Goal: Task Accomplishment & Management: Manage account settings

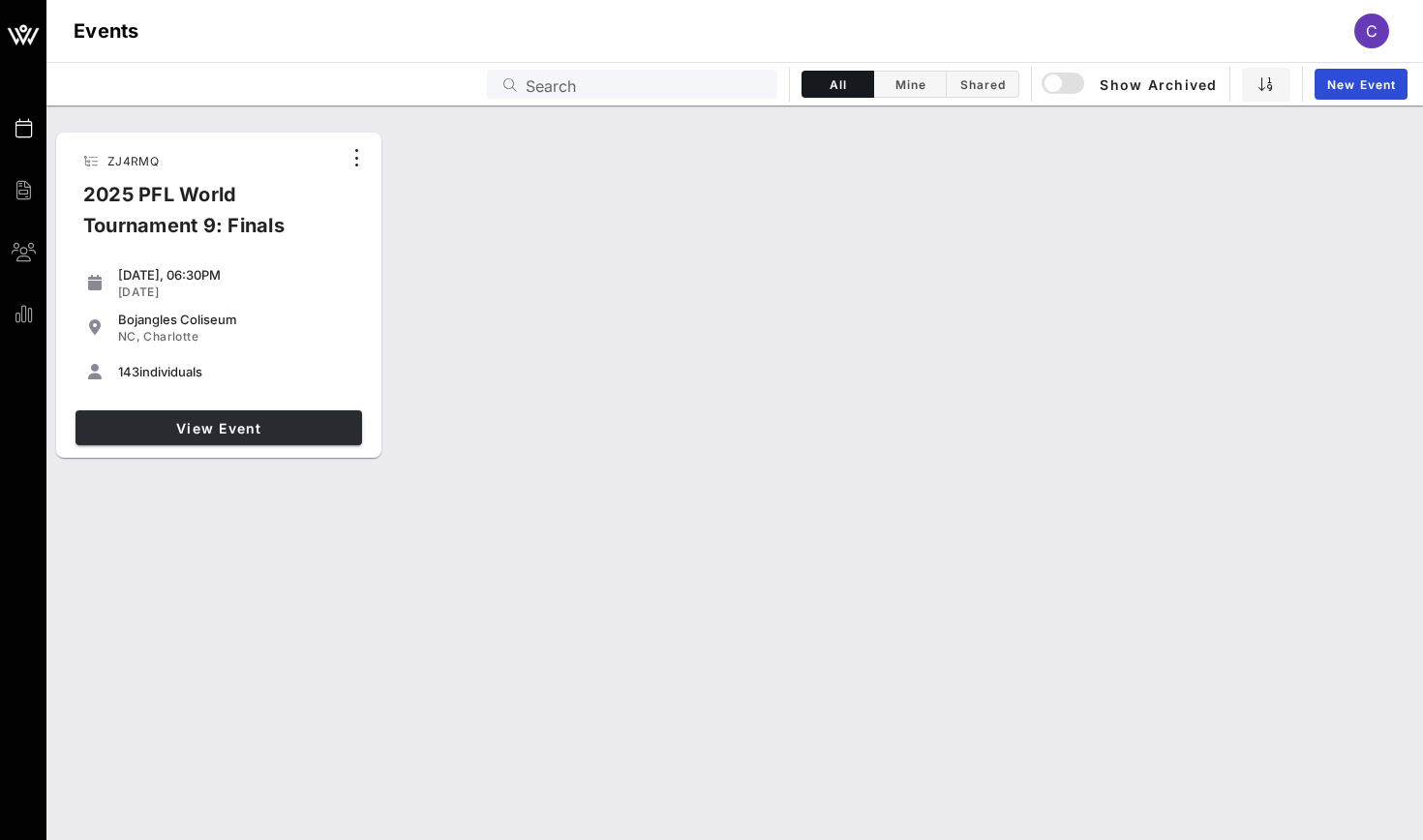
click at [206, 427] on span "View Event" at bounding box center [219, 427] width 271 height 17
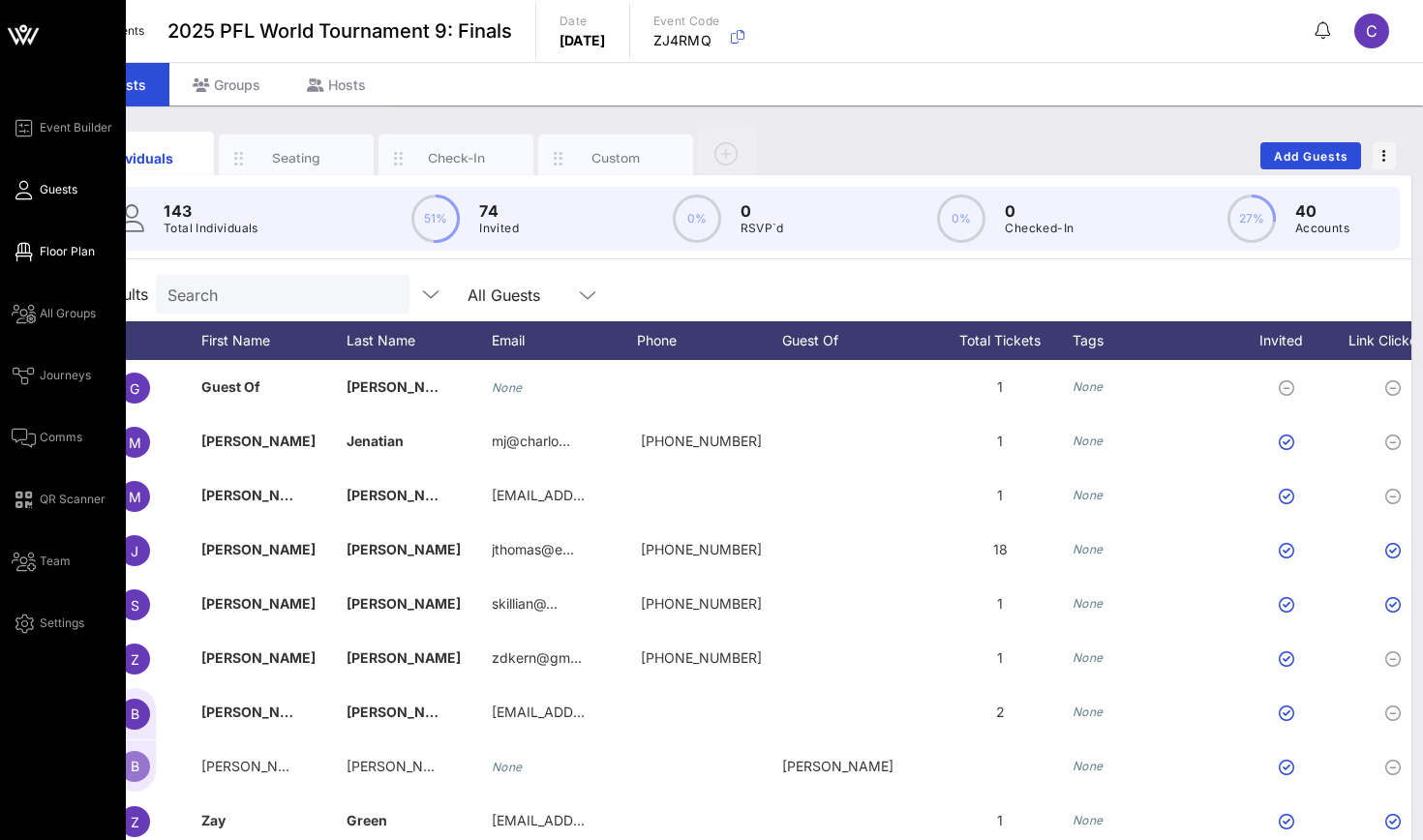
click at [48, 243] on span "Floor Plan" at bounding box center [67, 251] width 55 height 17
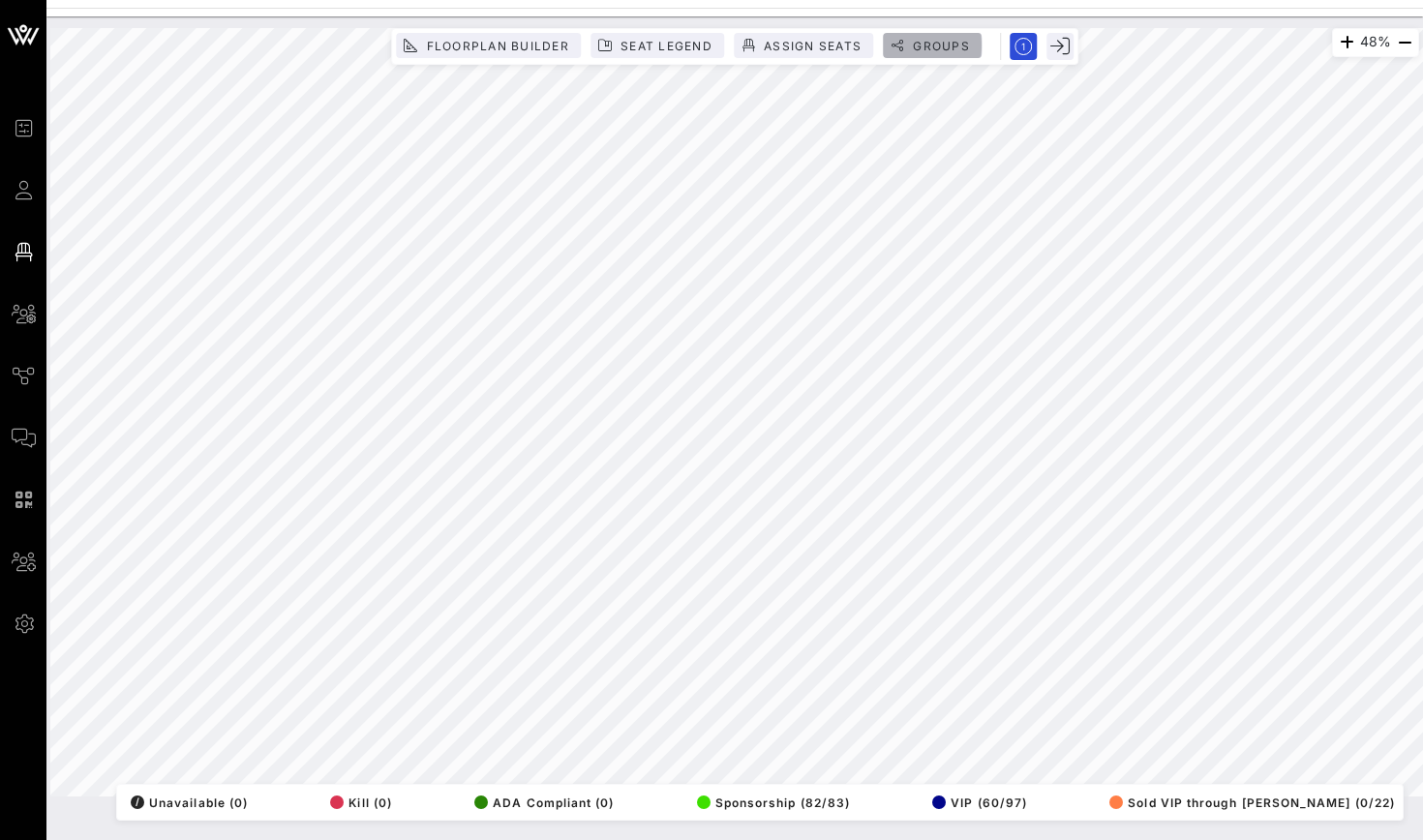
click at [907, 49] on span "Groups" at bounding box center [932, 46] width 76 height 15
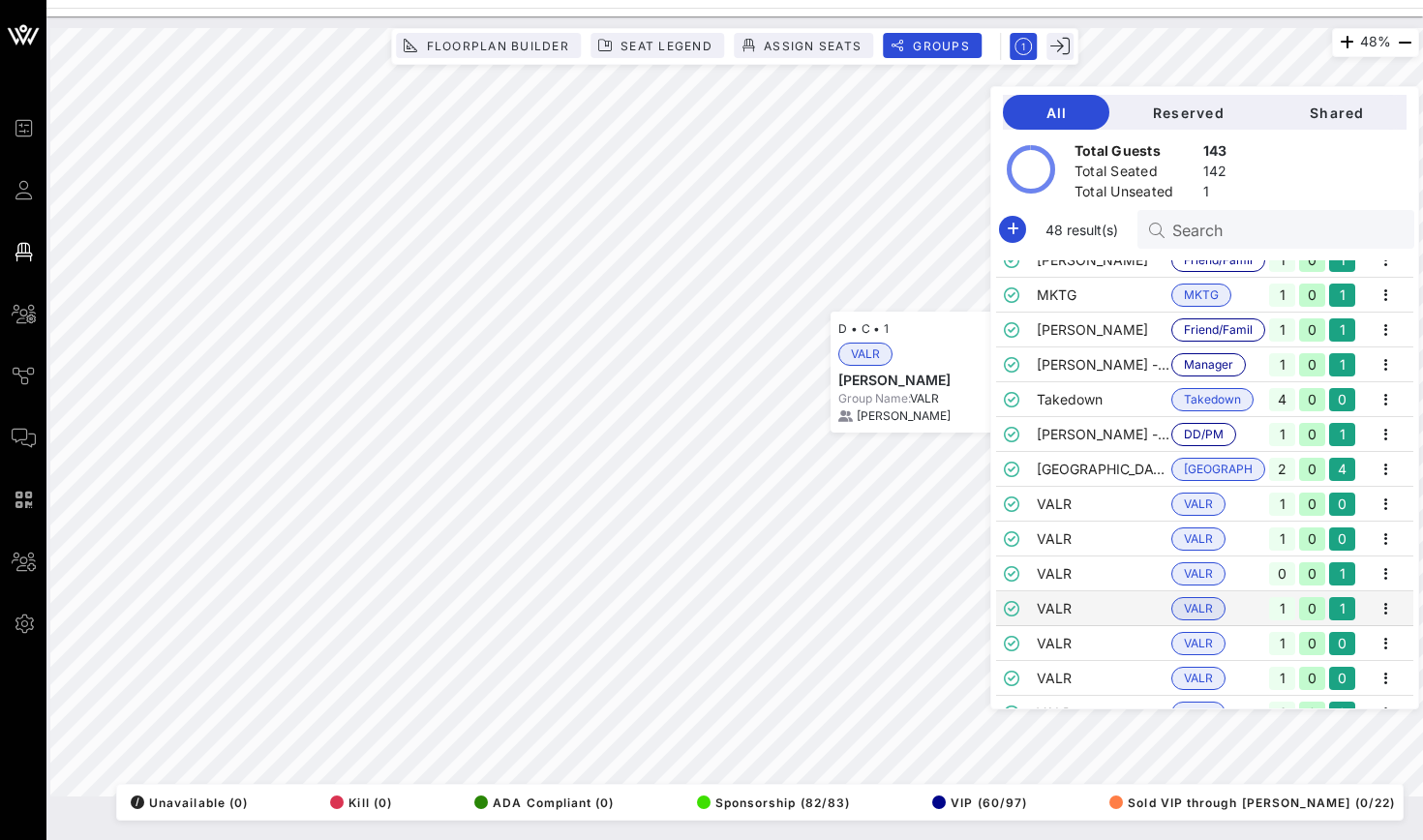
scroll to position [940, 0]
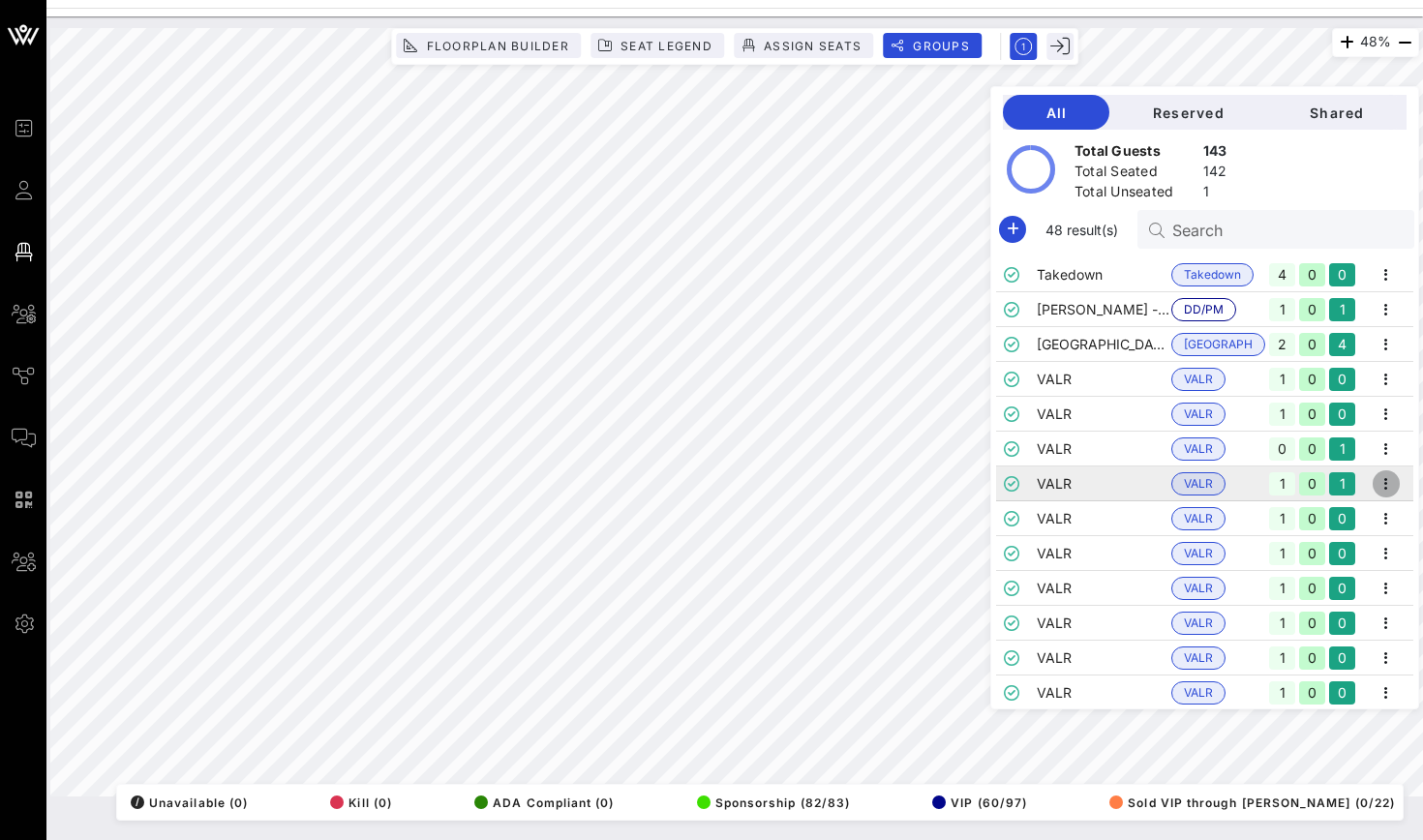
click at [1379, 476] on icon "button" at bounding box center [1385, 483] width 23 height 23
click at [1339, 512] on div "Edit" at bounding box center [1360, 517] width 60 height 16
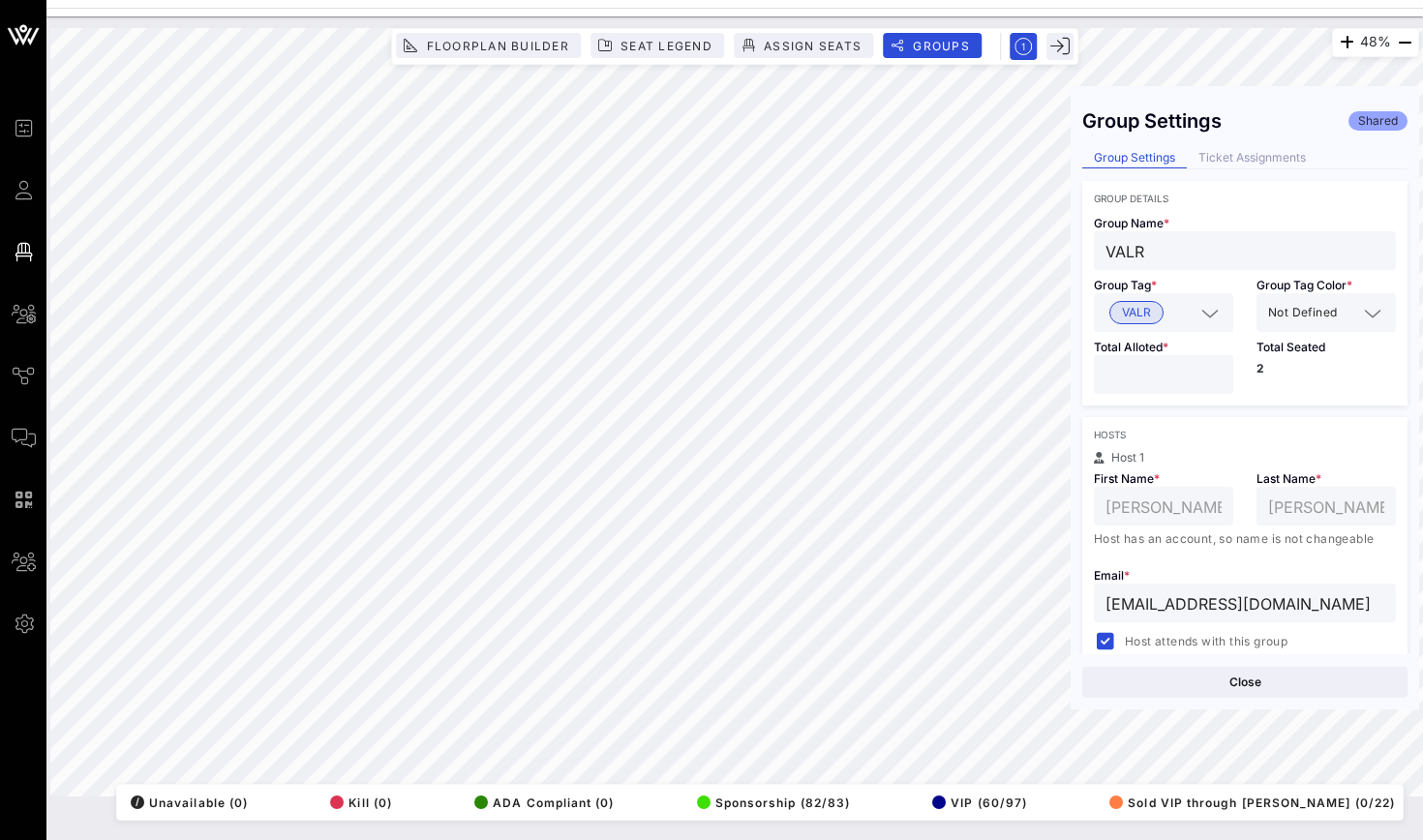
click at [1243, 144] on div "Group Settings Shared Group Settings Ticket Assignments Group Details Group Nam…" at bounding box center [1245, 376] width 349 height 556
click at [1243, 154] on div "Ticket Assignments" at bounding box center [1252, 158] width 131 height 20
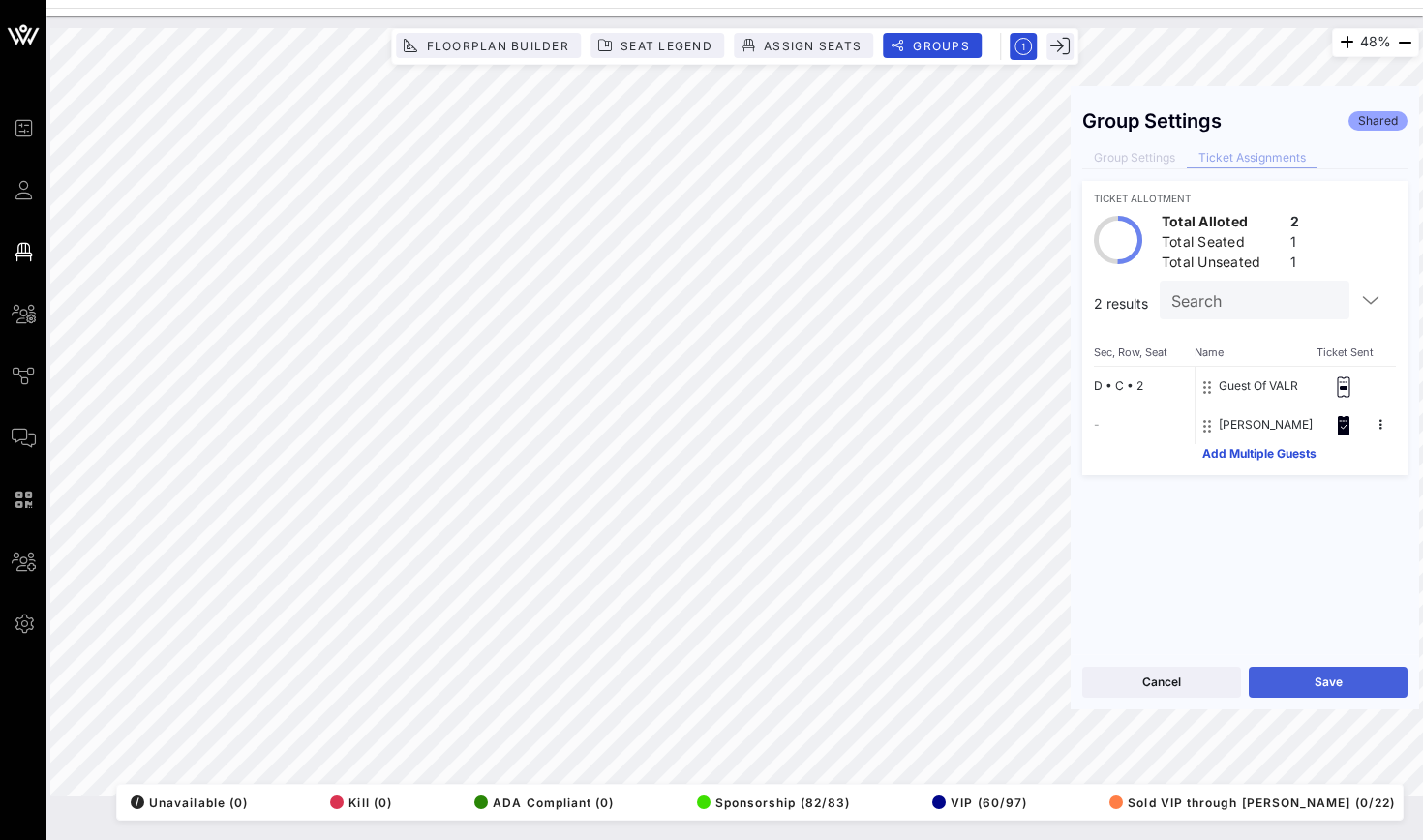
click at [1304, 681] on button "Save" at bounding box center [1327, 682] width 158 height 31
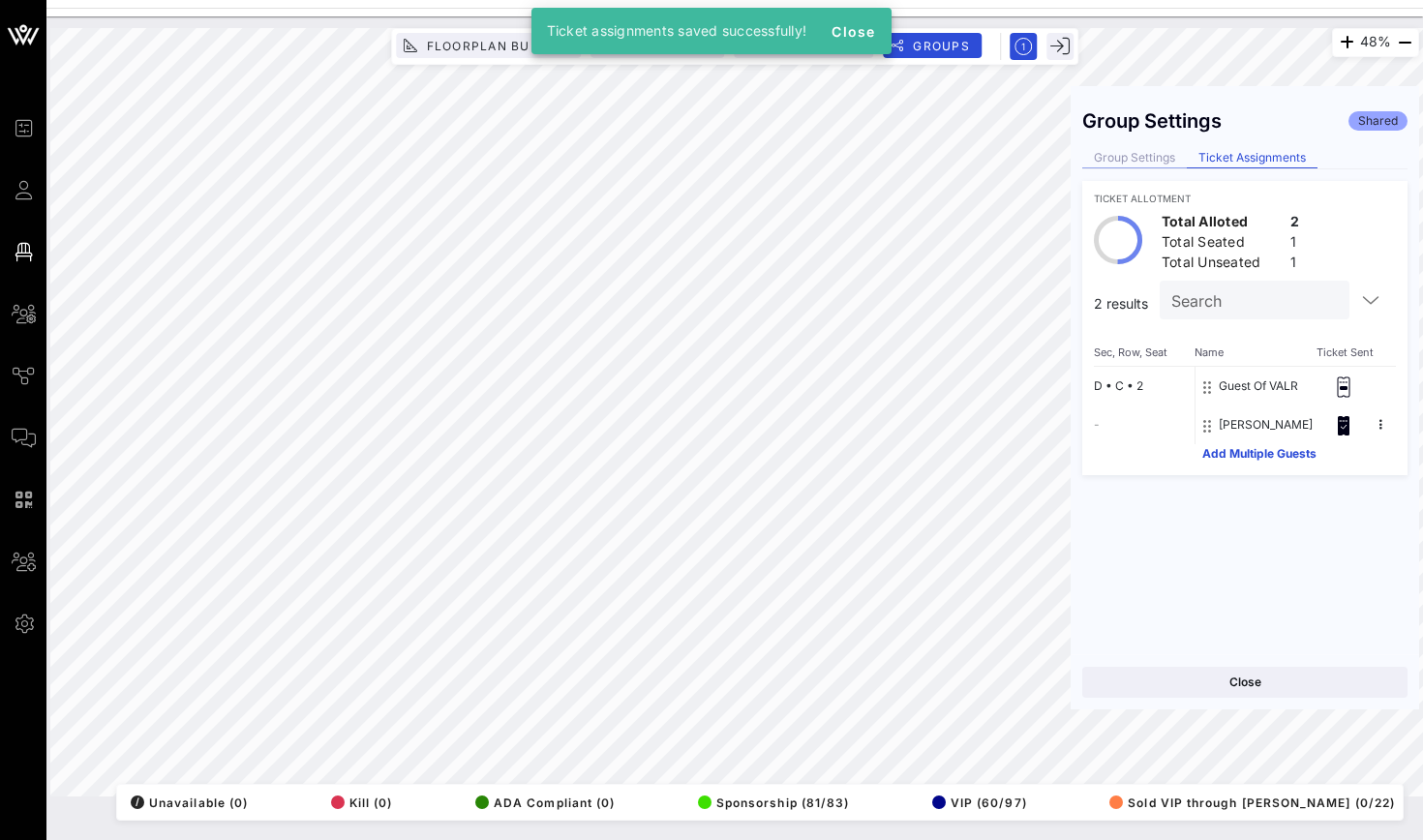
click at [1156, 165] on div "Group Settings" at bounding box center [1134, 158] width 105 height 20
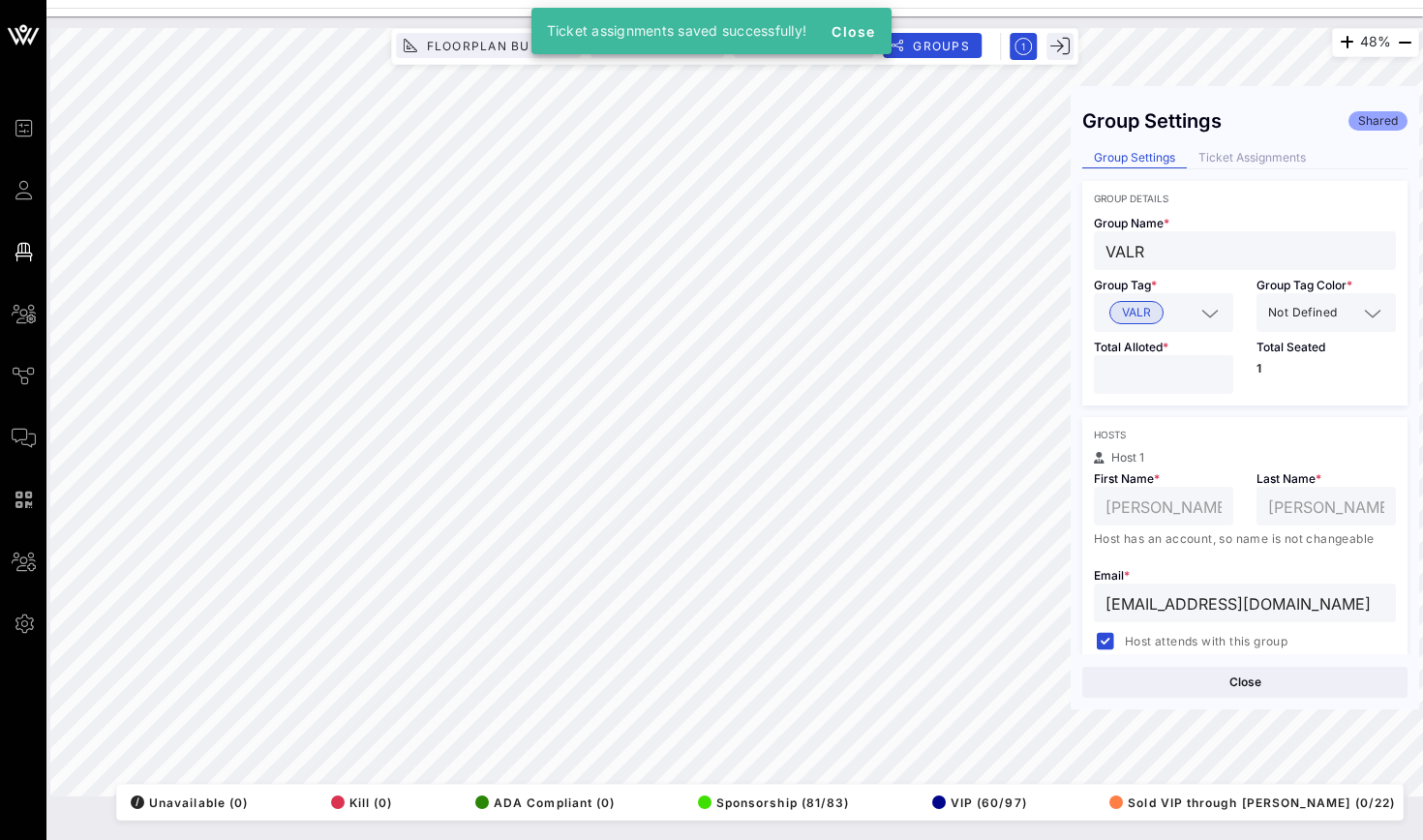
click at [1154, 374] on input "*" at bounding box center [1163, 374] width 117 height 25
type input "*"
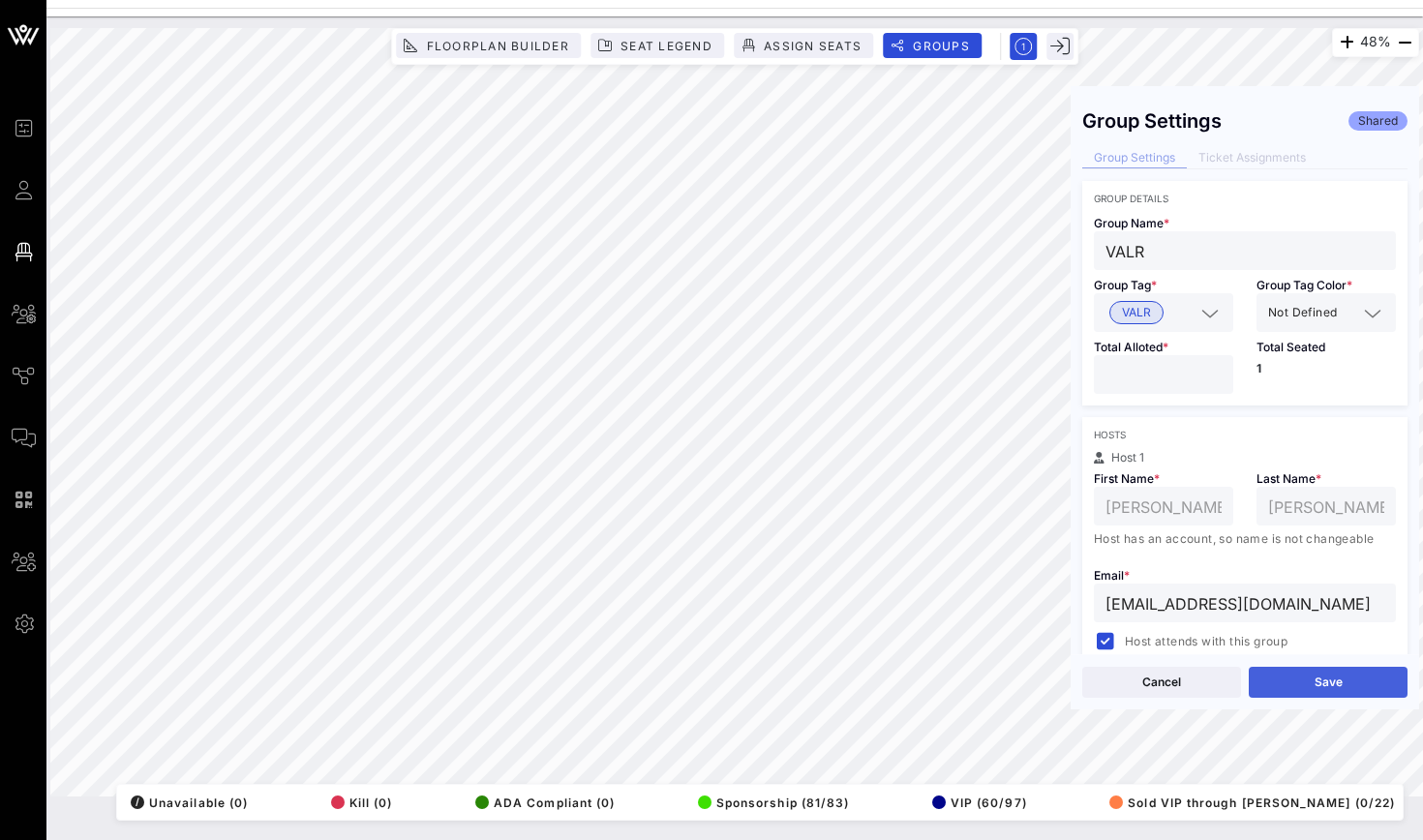
click at [1267, 684] on button "Save" at bounding box center [1327, 682] width 158 height 31
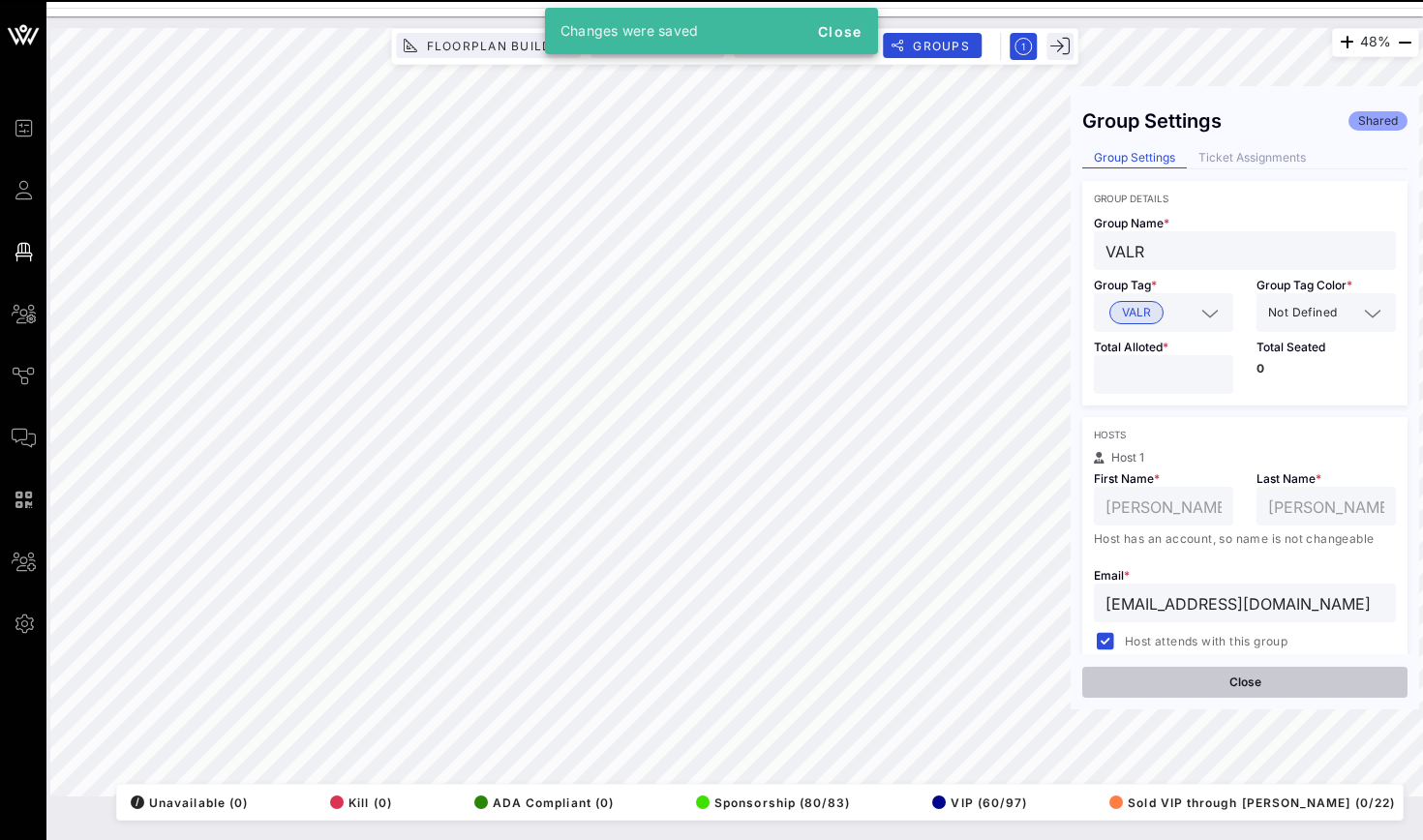
click at [1162, 681] on button "Close" at bounding box center [1245, 682] width 325 height 31
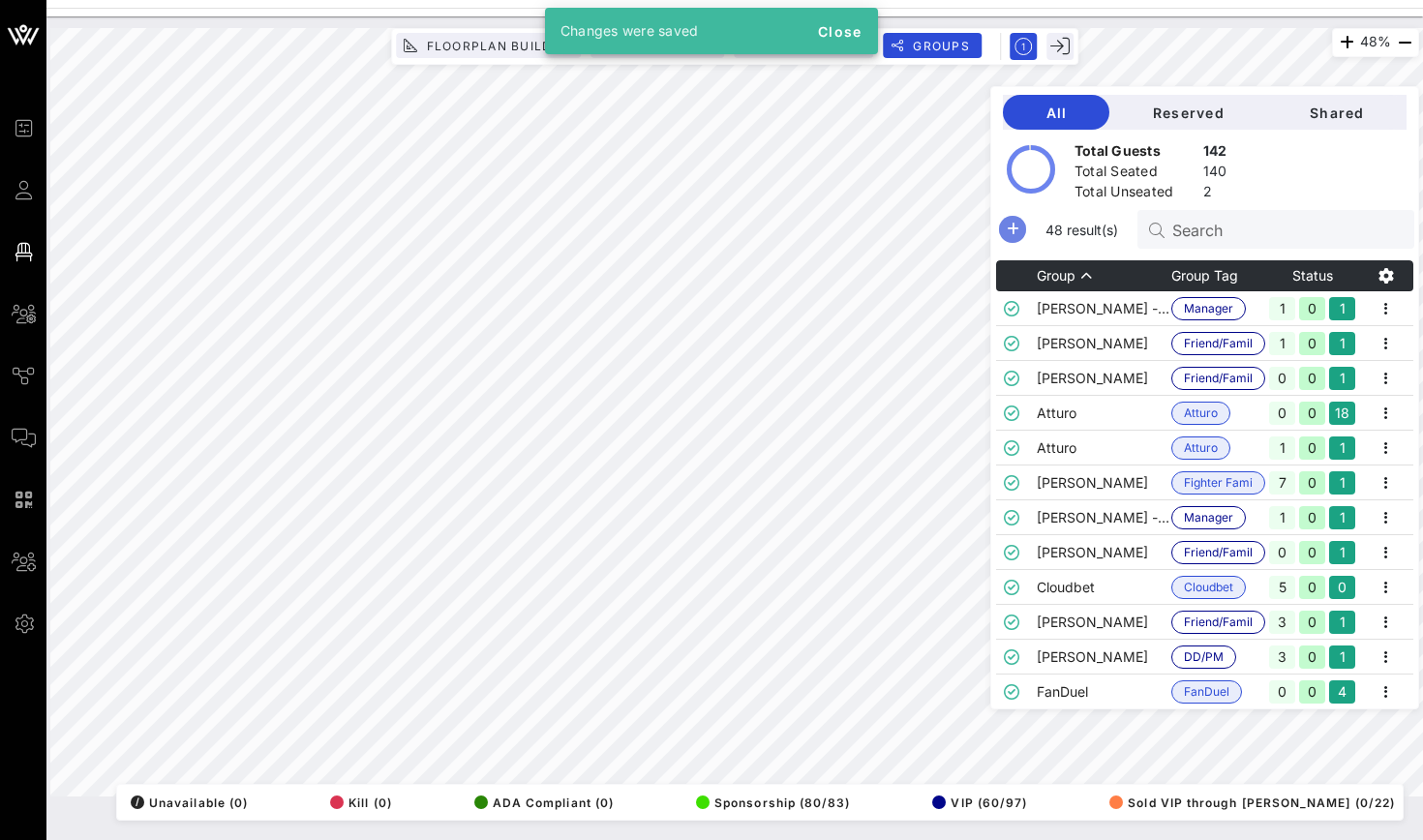
click at [1007, 223] on icon "button" at bounding box center [1011, 229] width 23 height 23
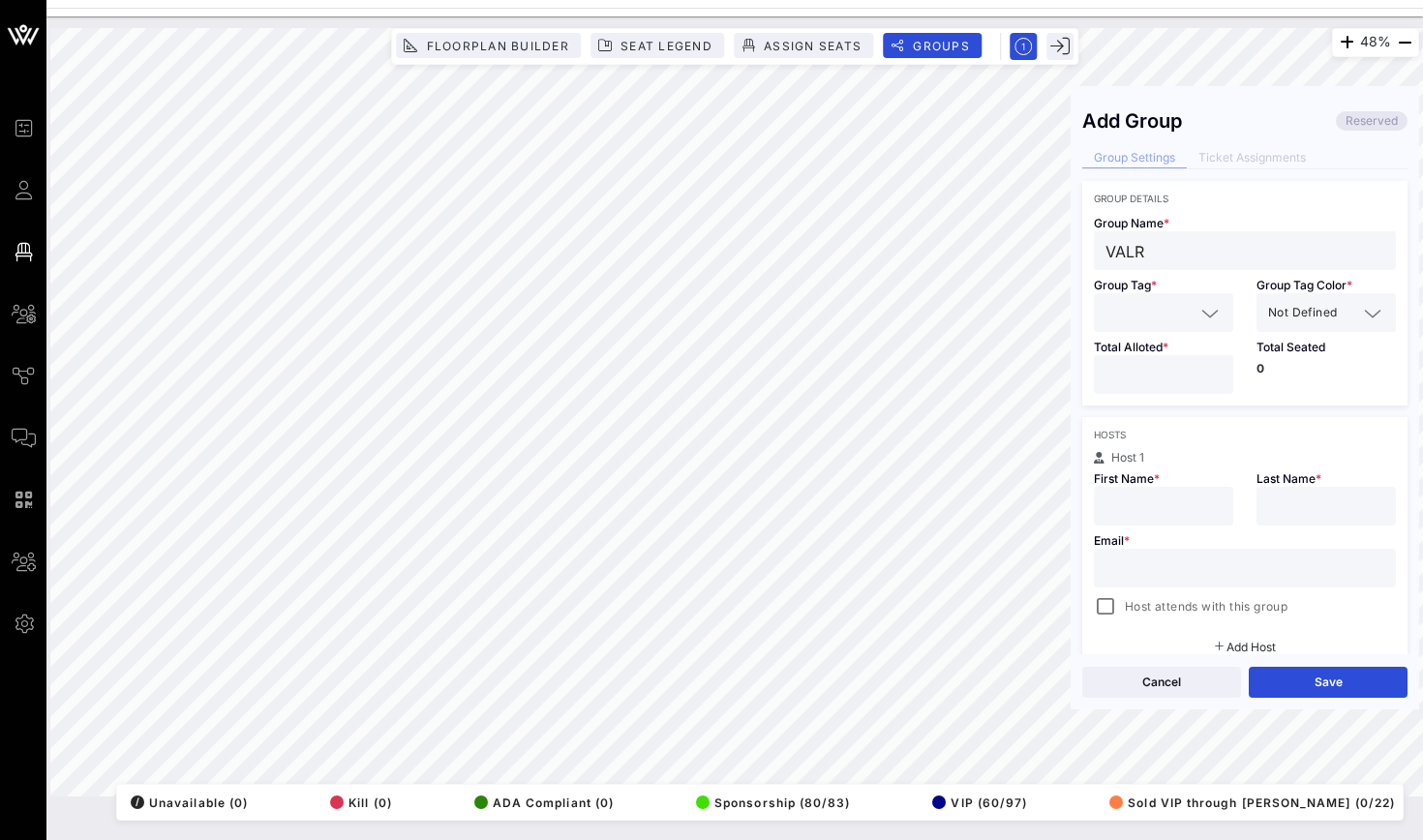
type input "VALR"
click at [1146, 300] on input "text" at bounding box center [1149, 312] width 89 height 25
type input "VALR"
click at [1131, 371] on span "VALR" at bounding box center [1136, 360] width 54 height 23
click at [1130, 374] on input "number" at bounding box center [1163, 374] width 117 height 25
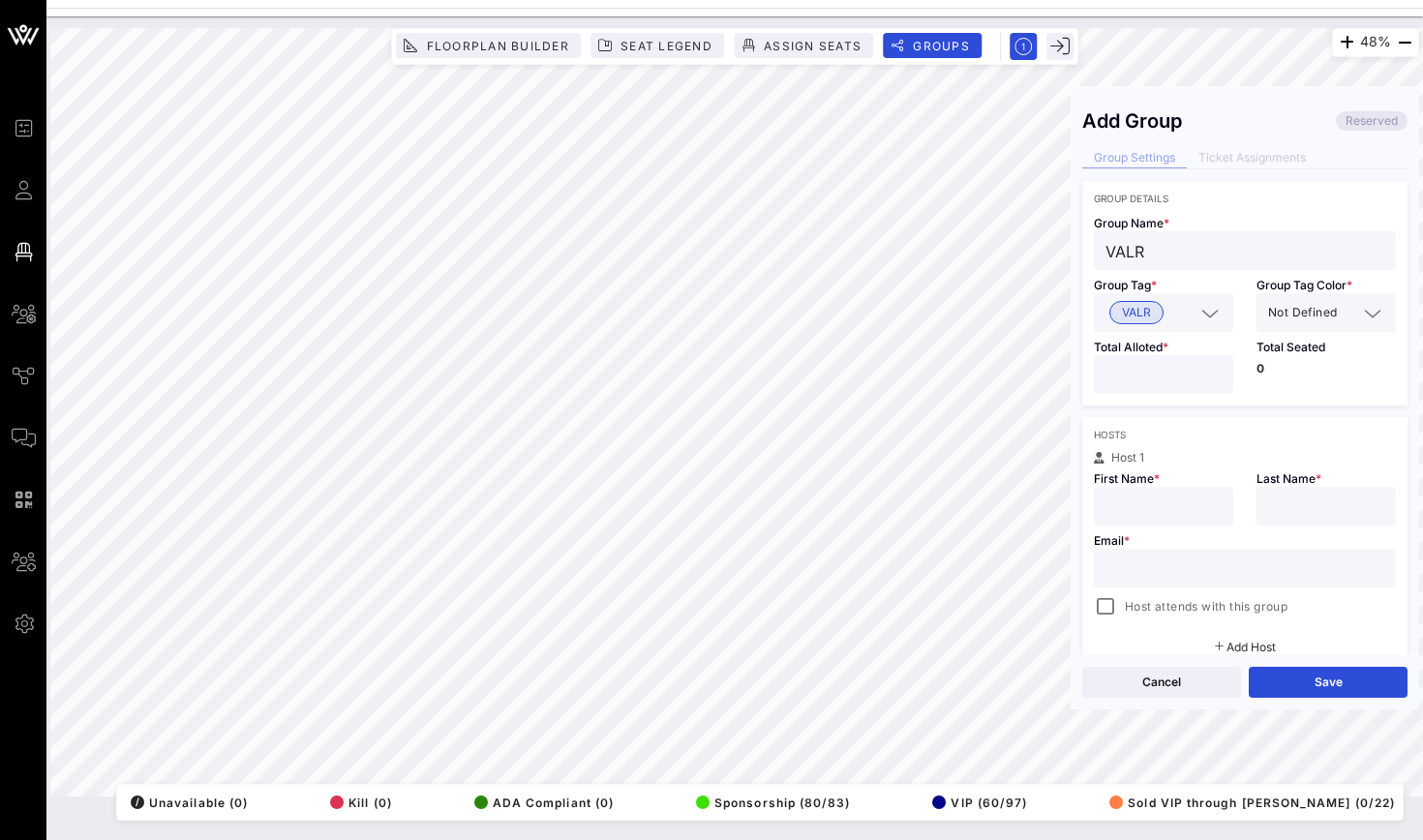
type input "*"
click at [1120, 522] on div at bounding box center [1163, 505] width 117 height 39
type input "D"
type input "[PERSON_NAME]"
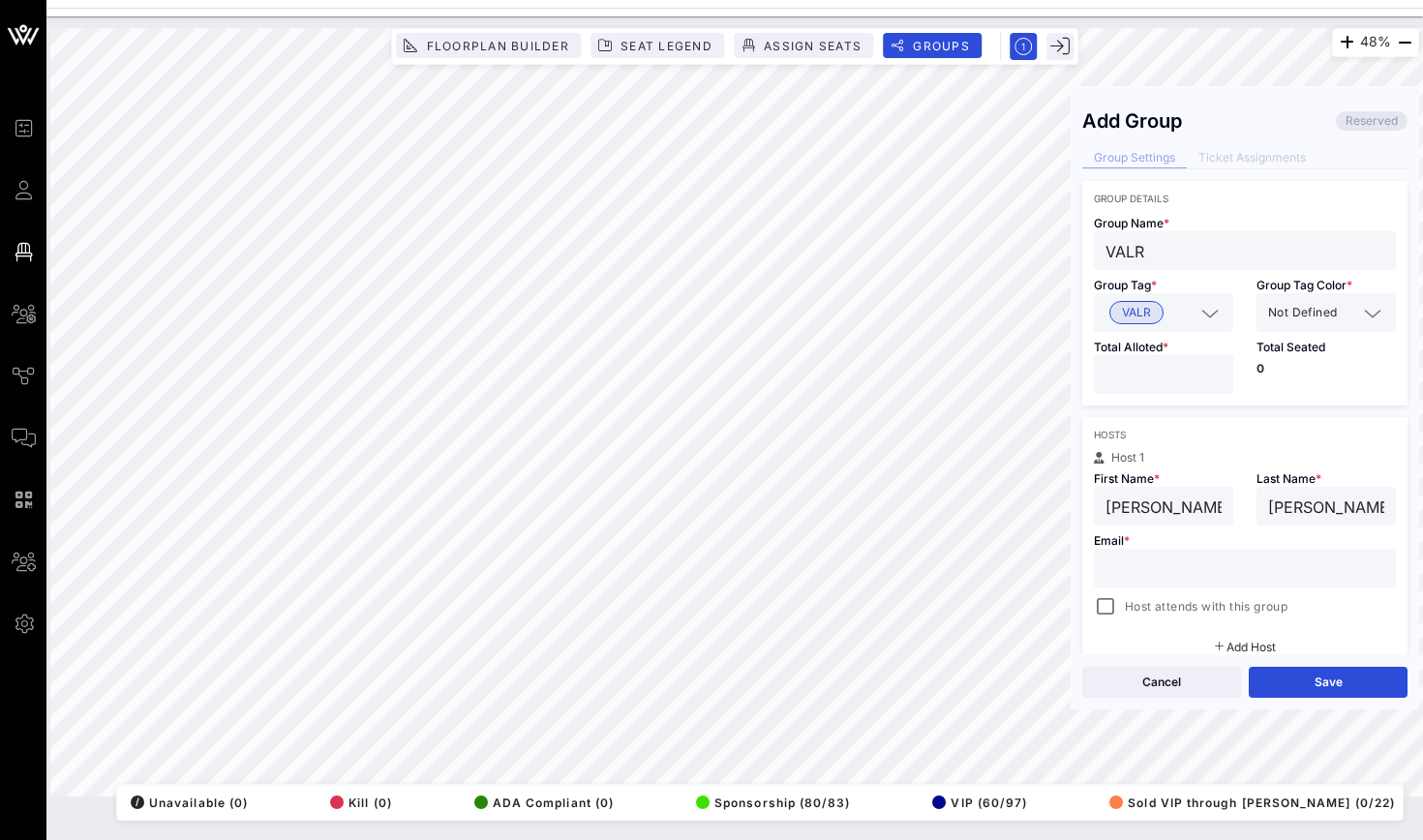
paste input "mailto:[EMAIL_ADDRESS][DOMAIN_NAME]"
drag, startPoint x: 1156, startPoint y: 570, endPoint x: 1078, endPoint y: 570, distance: 78.0
click at [1078, 570] on div "Add Group Reserved Group Settings Ticket Assignments Group Details Group Name *…" at bounding box center [1245, 376] width 349 height 556
type input "[EMAIL_ADDRESS][DOMAIN_NAME]"
click at [1284, 681] on button "Save" at bounding box center [1327, 682] width 158 height 31
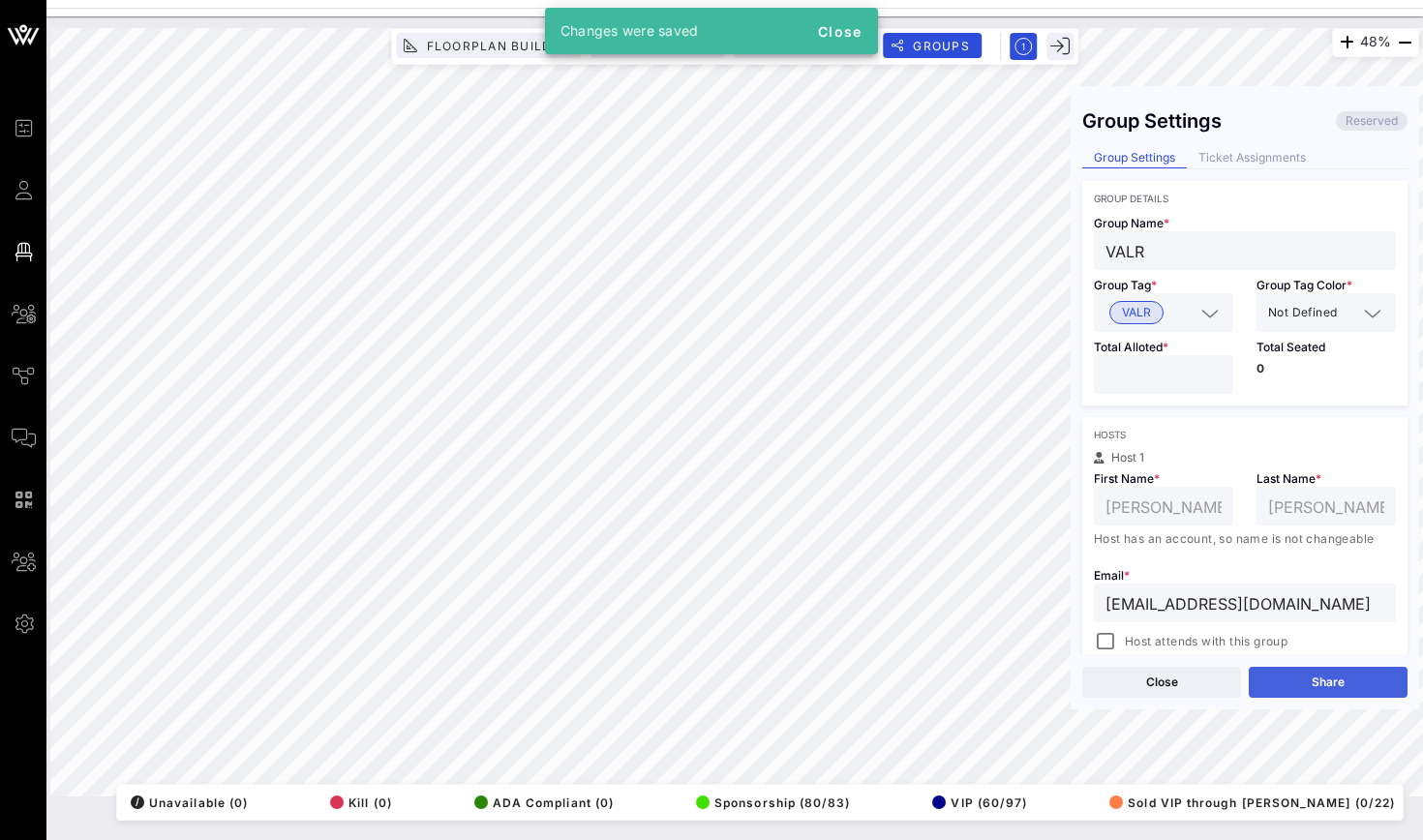
click at [1300, 685] on button "Share" at bounding box center [1327, 682] width 158 height 31
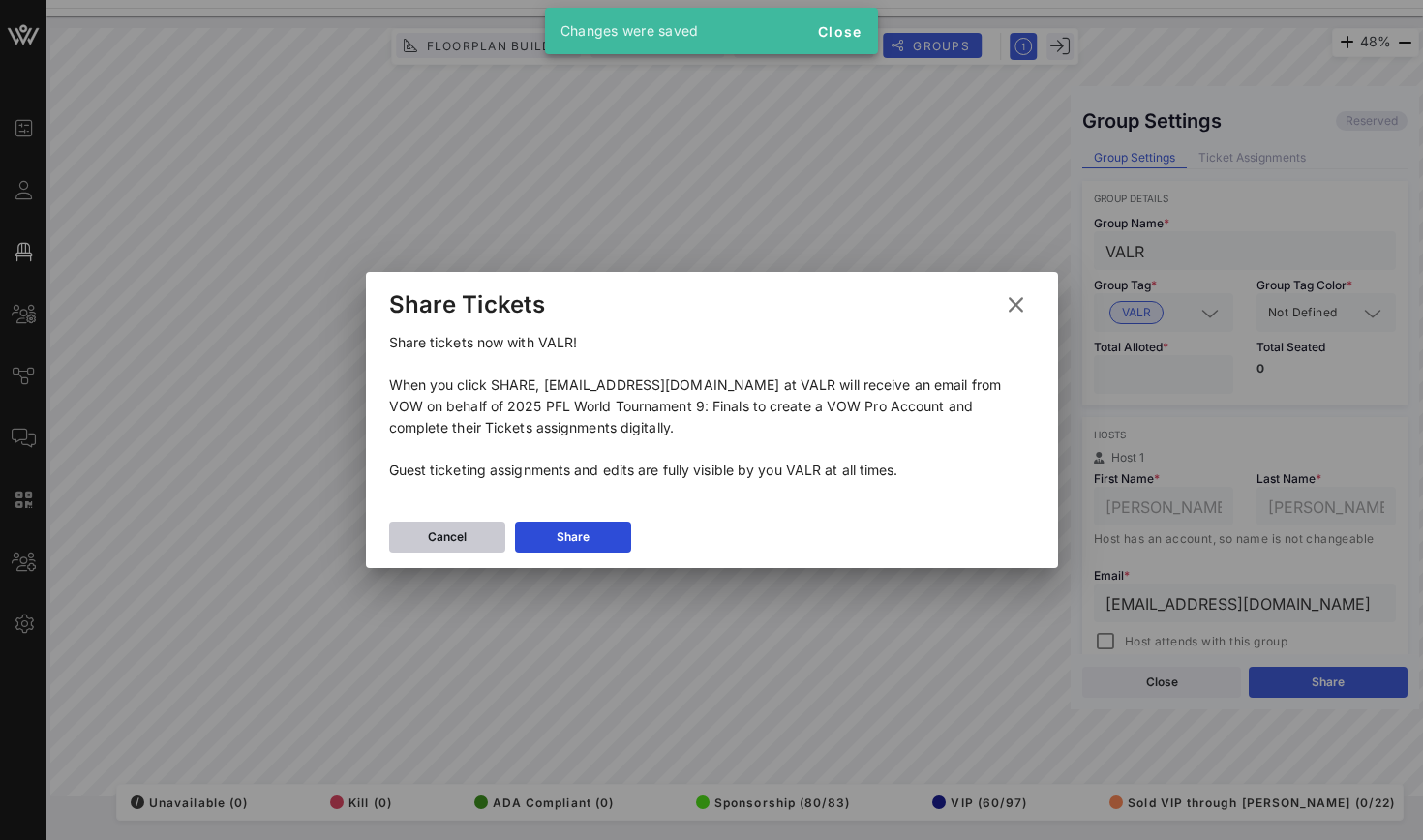
click at [463, 537] on div "Cancel" at bounding box center [446, 536] width 39 height 19
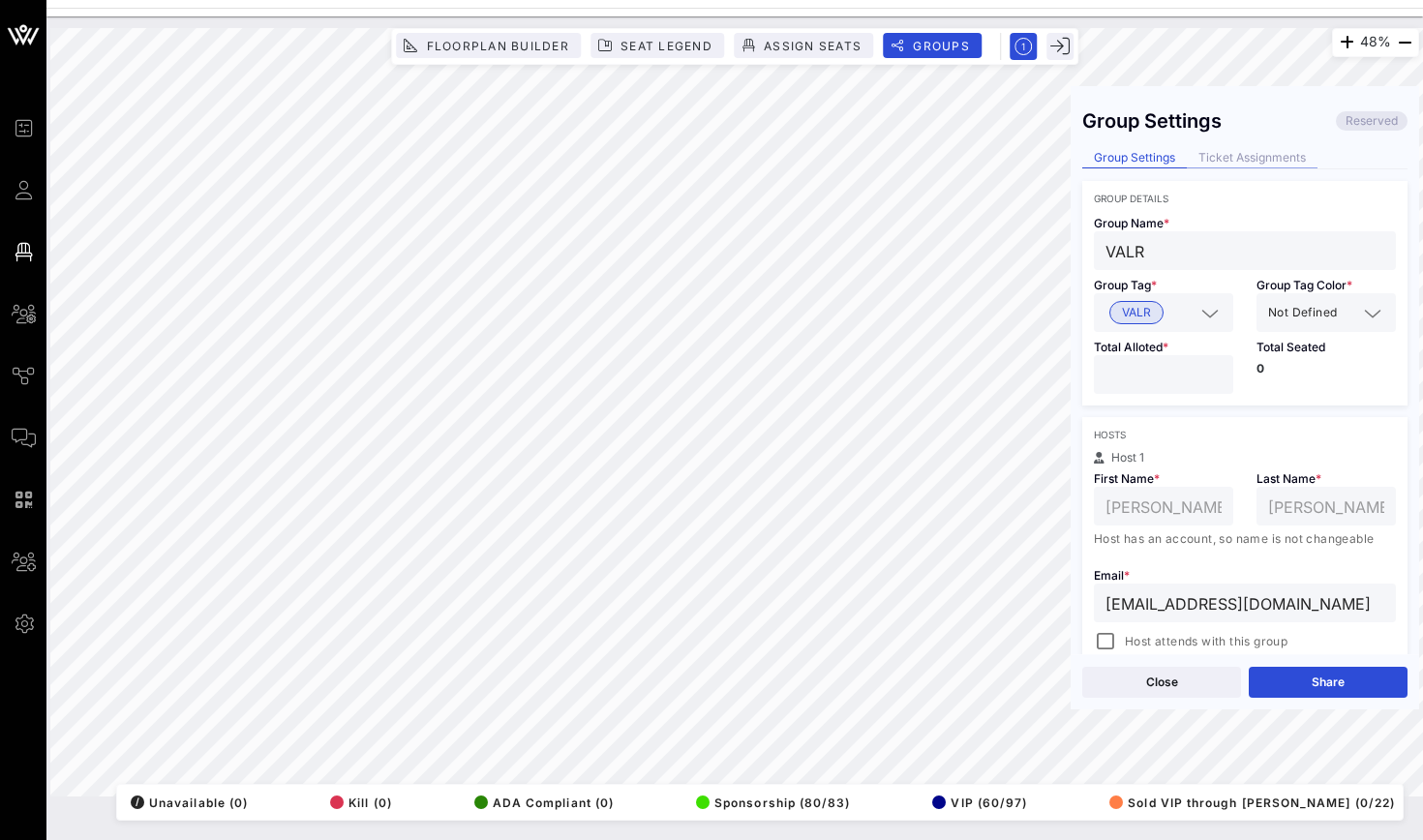
click at [1237, 160] on div "Ticket Assignments" at bounding box center [1252, 158] width 131 height 20
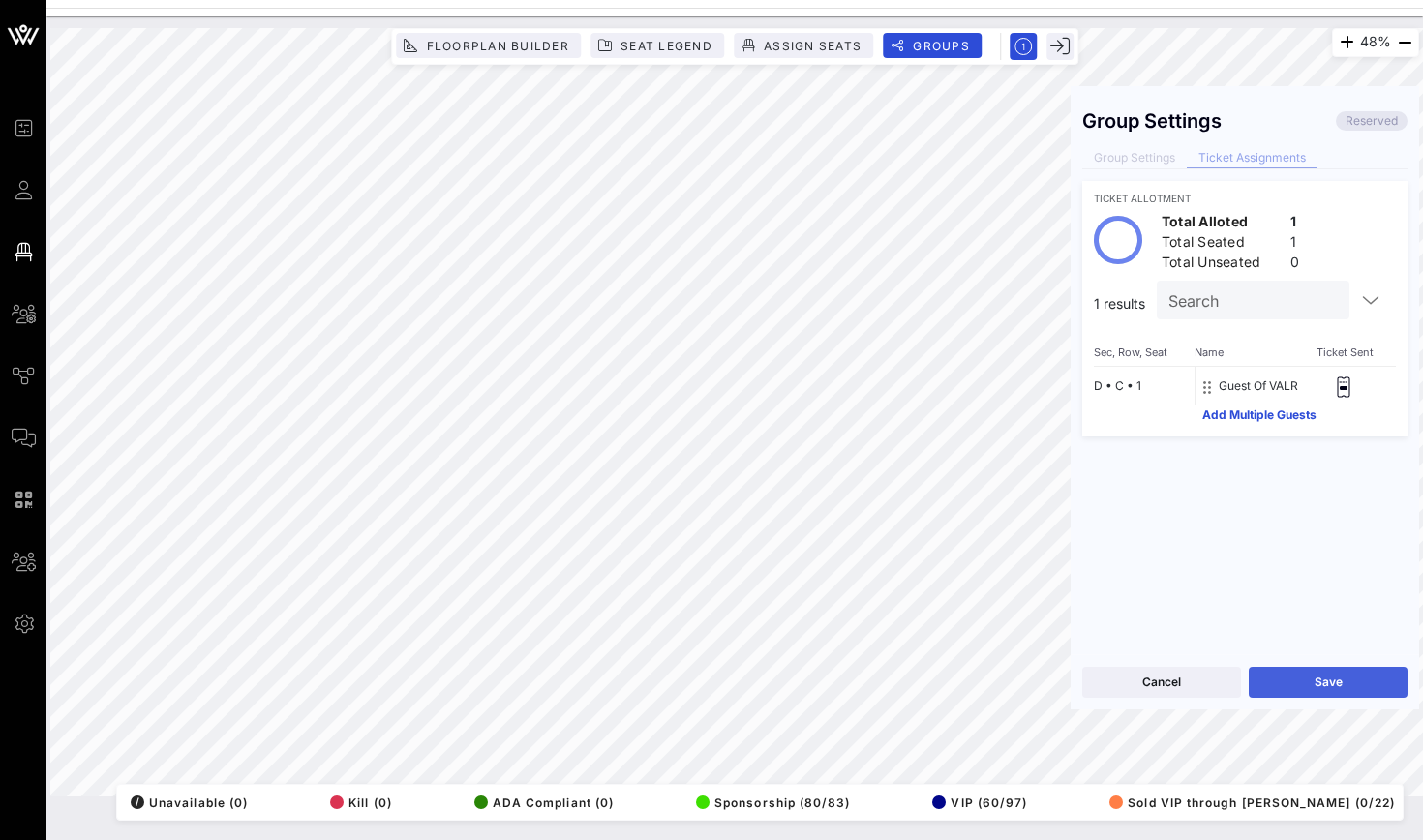
click at [1305, 675] on button "Save" at bounding box center [1327, 682] width 158 height 31
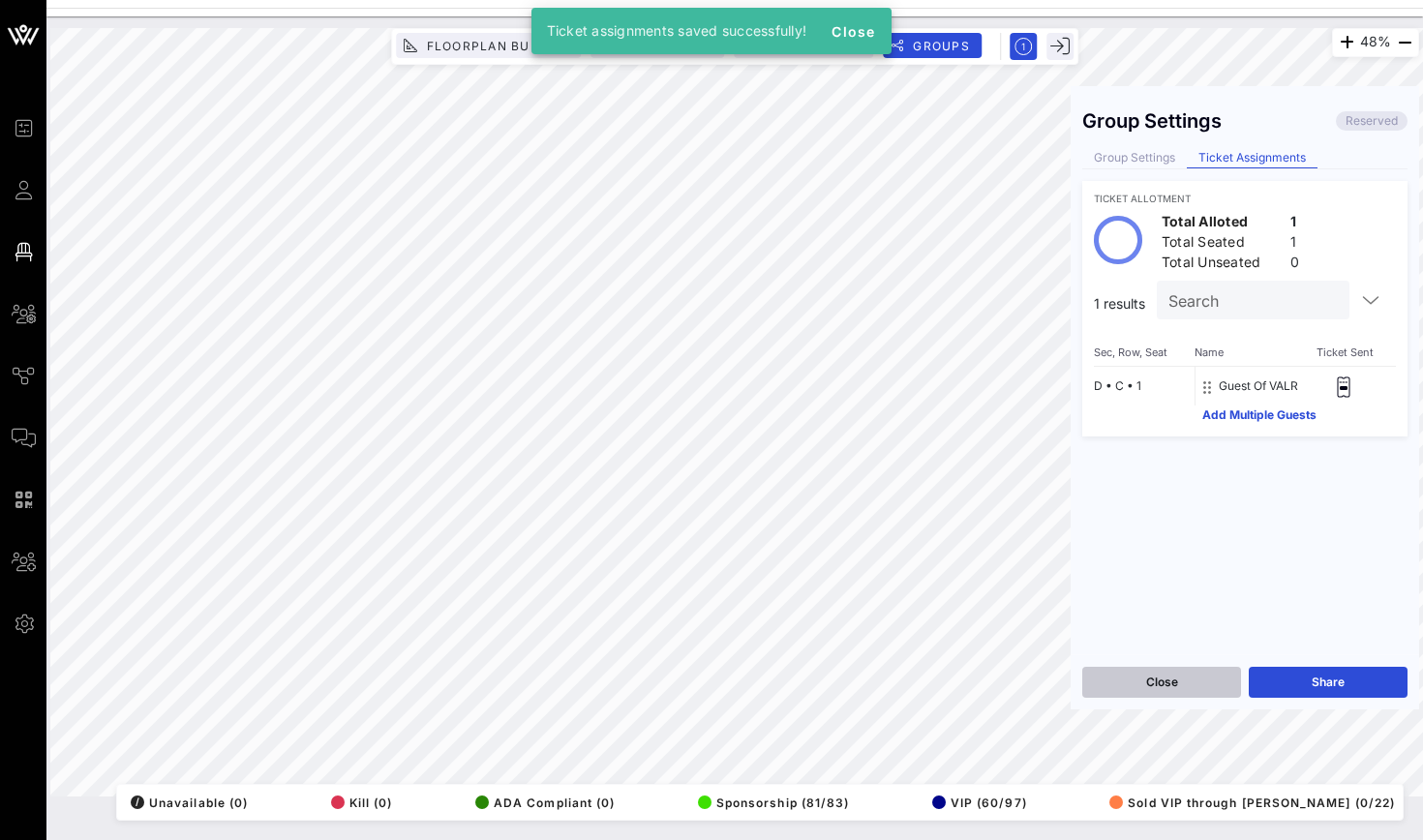
click at [1143, 674] on button "Close" at bounding box center [1161, 682] width 158 height 31
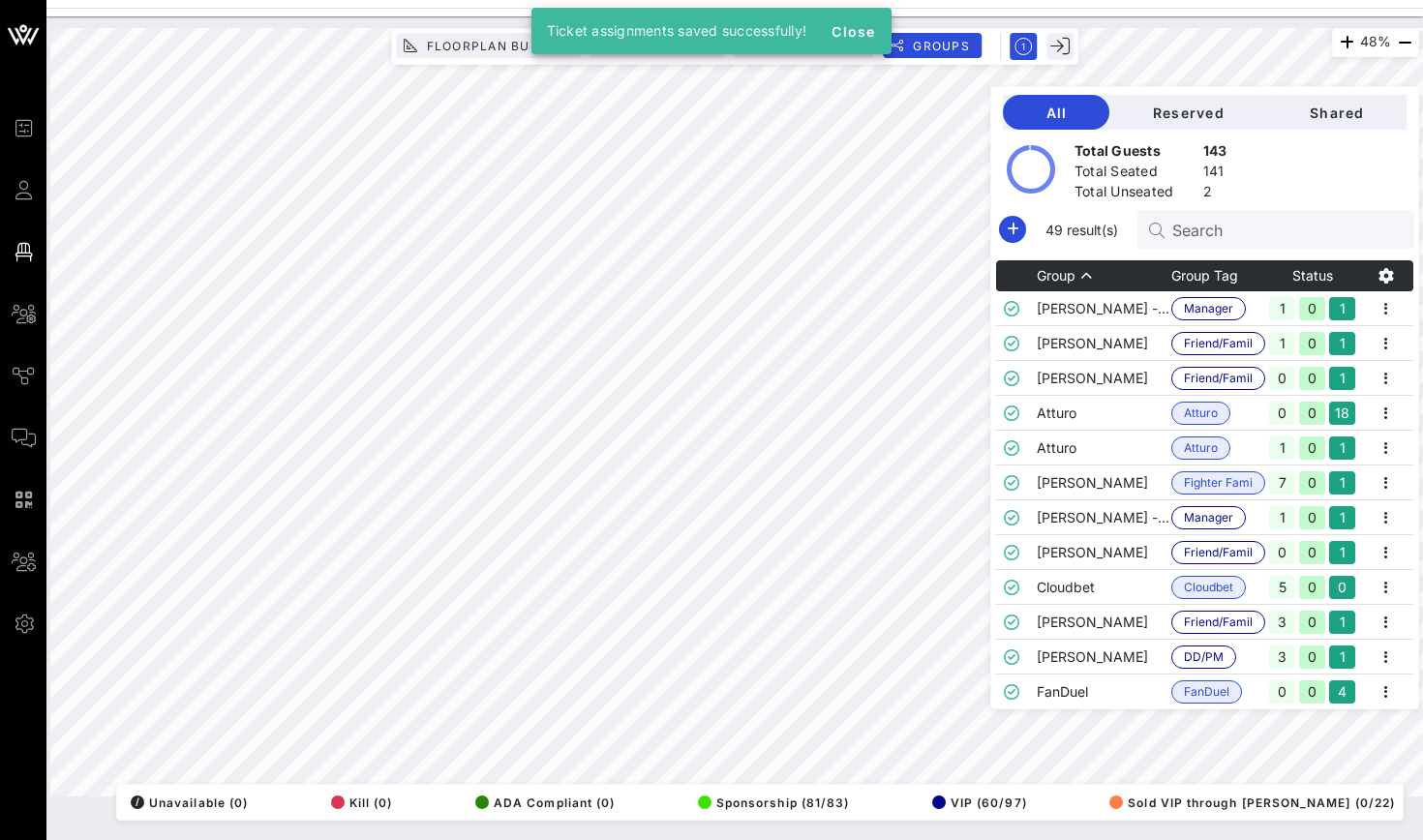
click at [1197, 201] on div "Total Unseated 2" at bounding box center [1150, 194] width 160 height 32
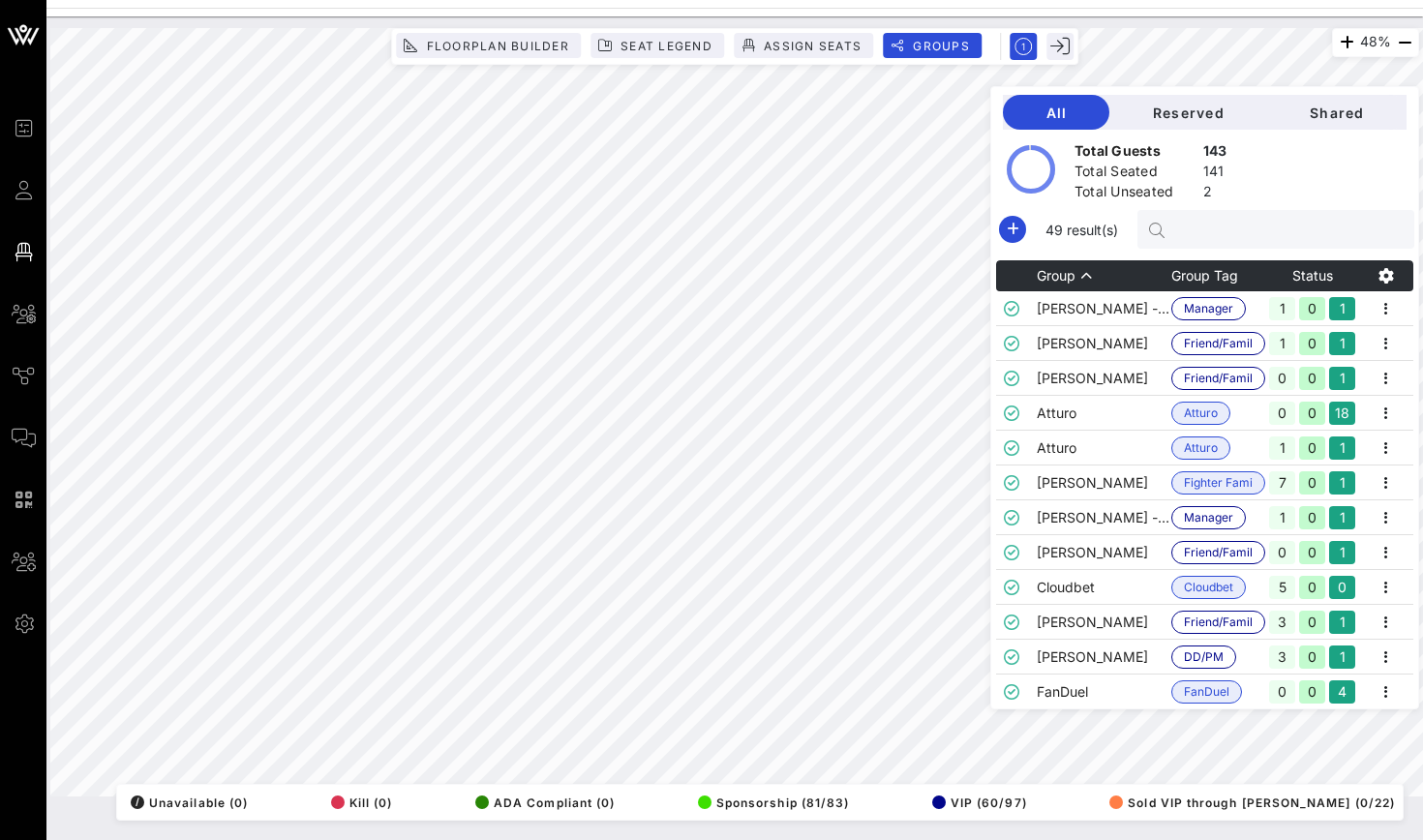
click at [1190, 232] on input "text" at bounding box center [1284, 229] width 226 height 25
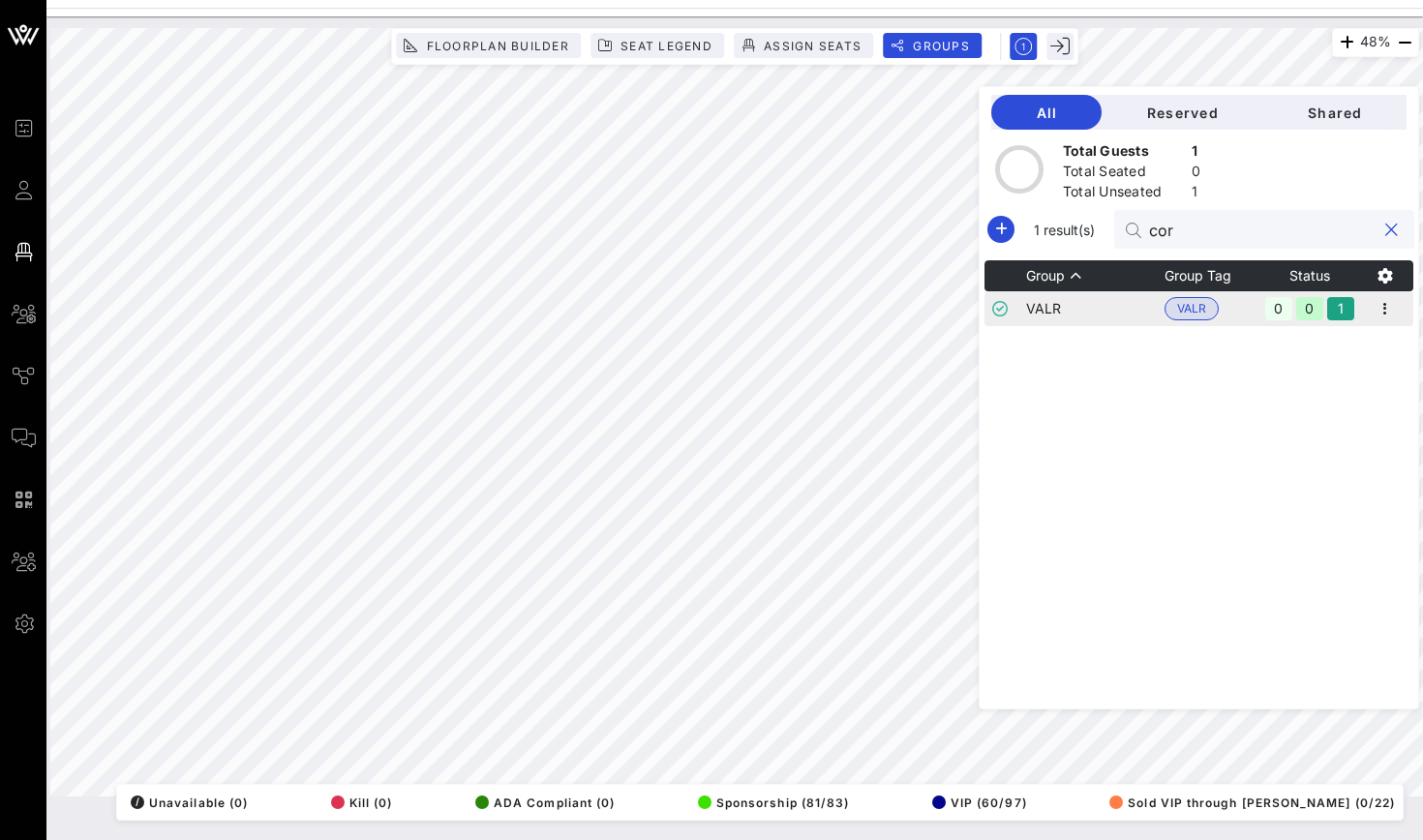
type input "cor"
click at [1096, 311] on td "VALR" at bounding box center [1094, 308] width 139 height 35
click at [1378, 316] on icon "button" at bounding box center [1384, 308] width 23 height 23
click at [1358, 344] on div "Edit" at bounding box center [1360, 342] width 60 height 16
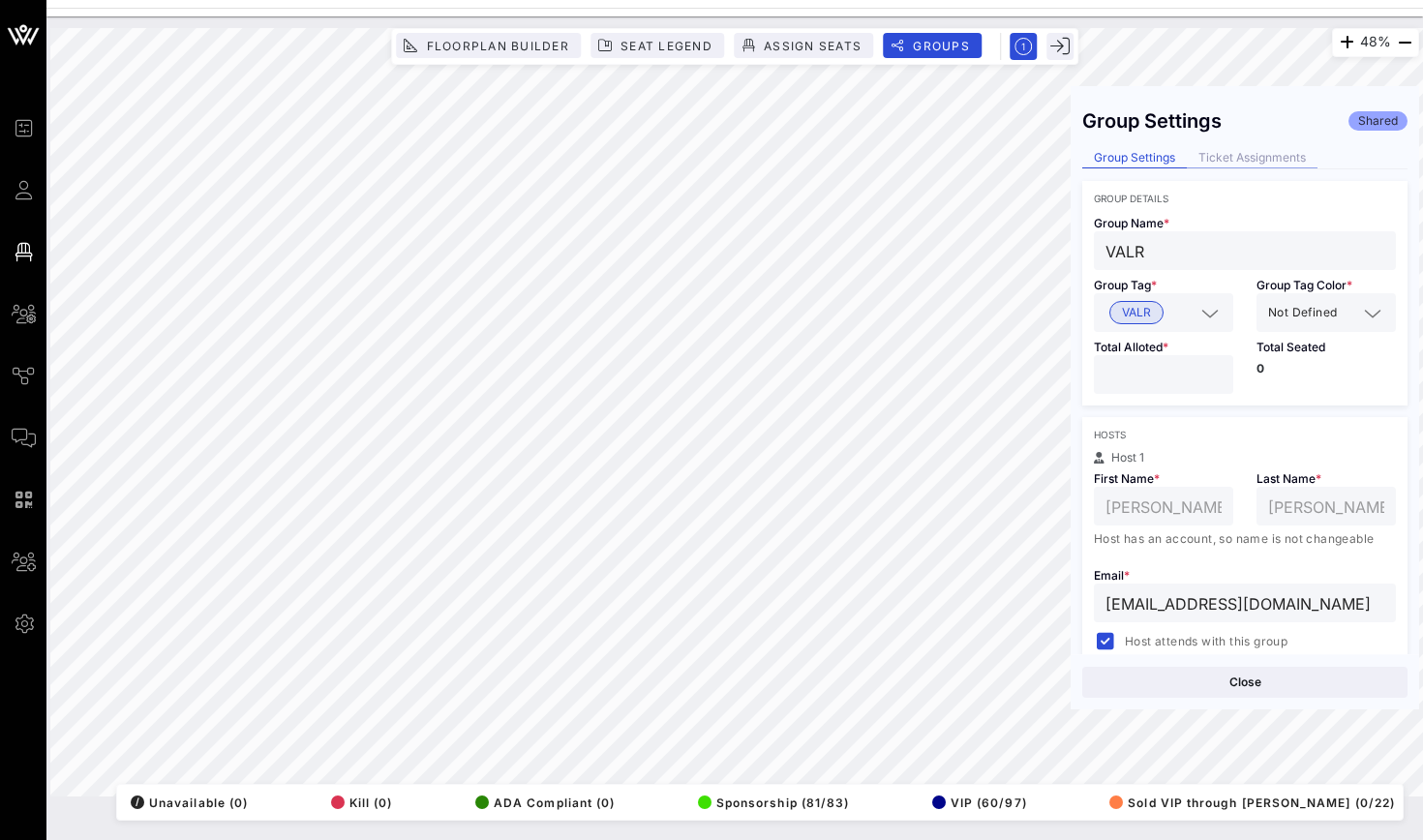
click at [1238, 154] on div "Ticket Assignments" at bounding box center [1252, 158] width 131 height 20
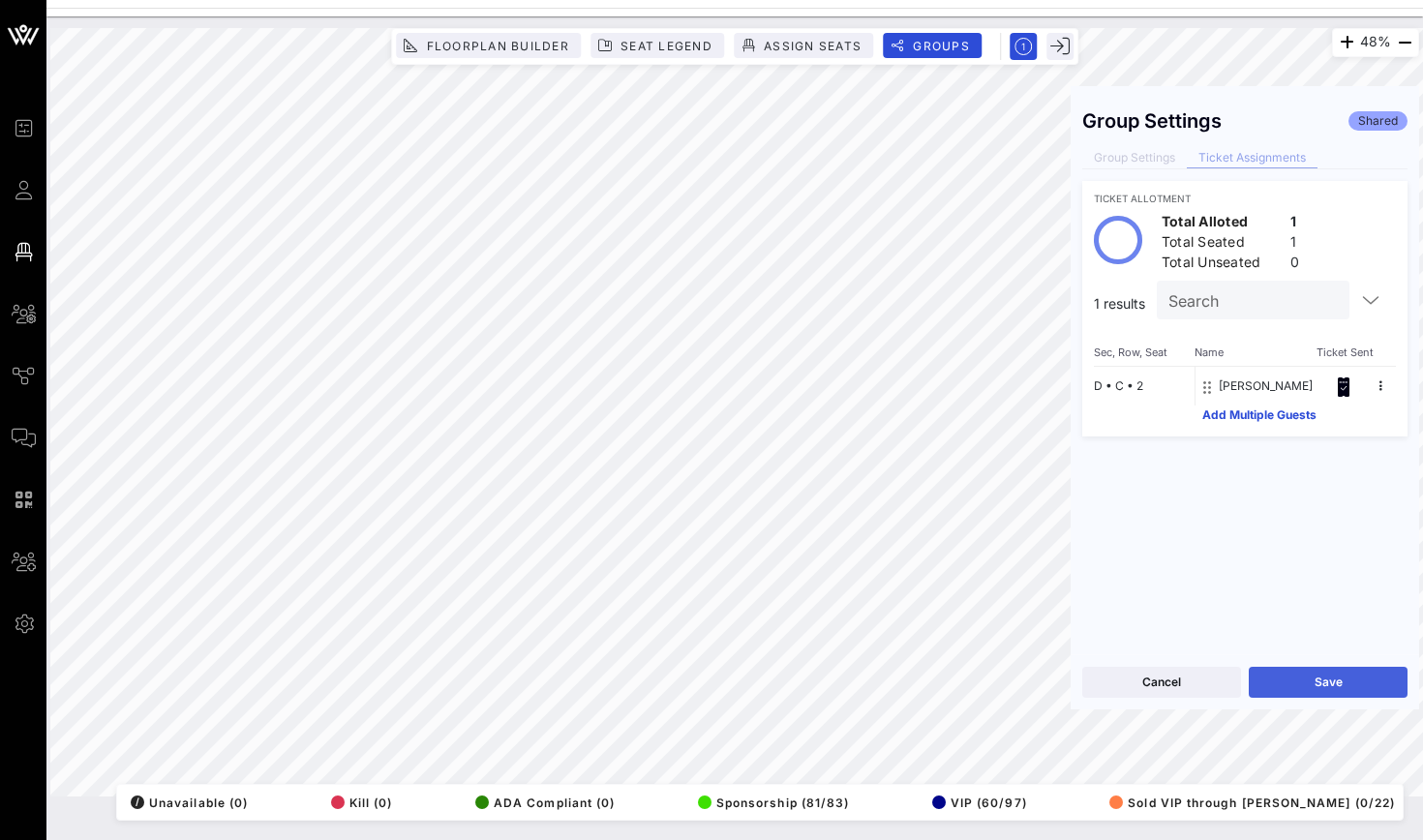
click at [1282, 680] on button "Save" at bounding box center [1327, 682] width 158 height 31
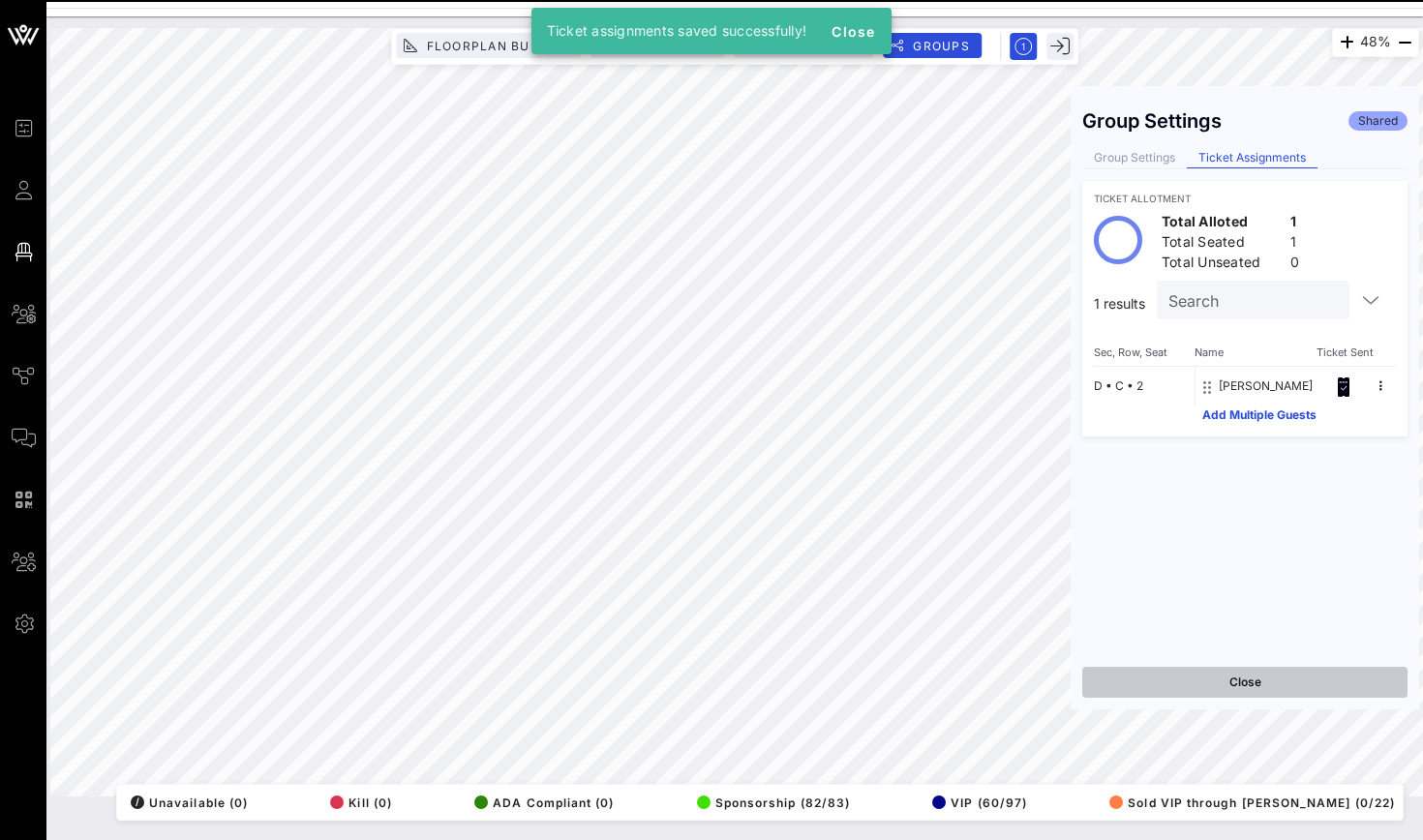
click at [1170, 676] on button "Close" at bounding box center [1245, 682] width 325 height 31
